Goal: Information Seeking & Learning: Learn about a topic

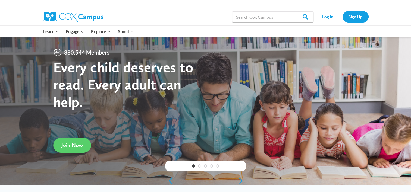
click at [330, 16] on link "Log In" at bounding box center [328, 16] width 24 height 11
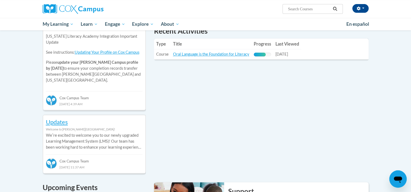
scroll to position [200, 0]
click at [217, 54] on link "Oral Language is the Foundation for Literacy" at bounding box center [211, 54] width 76 height 5
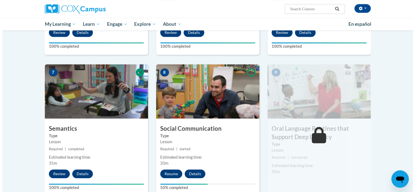
scroll to position [424, 0]
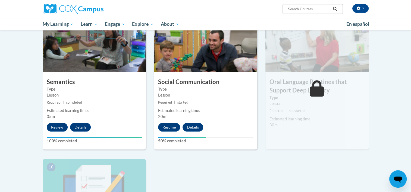
click at [165, 126] on button "Resume" at bounding box center [169, 127] width 22 height 9
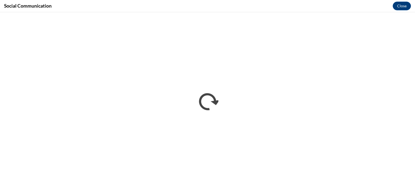
scroll to position [0, 0]
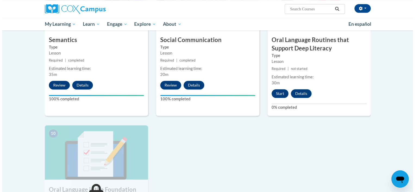
scroll to position [476, 0]
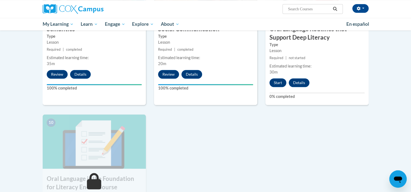
click at [282, 81] on button "Start" at bounding box center [277, 82] width 17 height 9
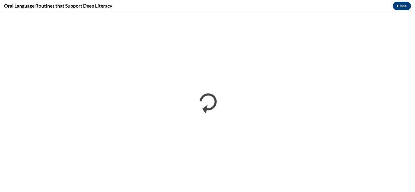
scroll to position [0, 0]
